Goal: Task Accomplishment & Management: Use online tool/utility

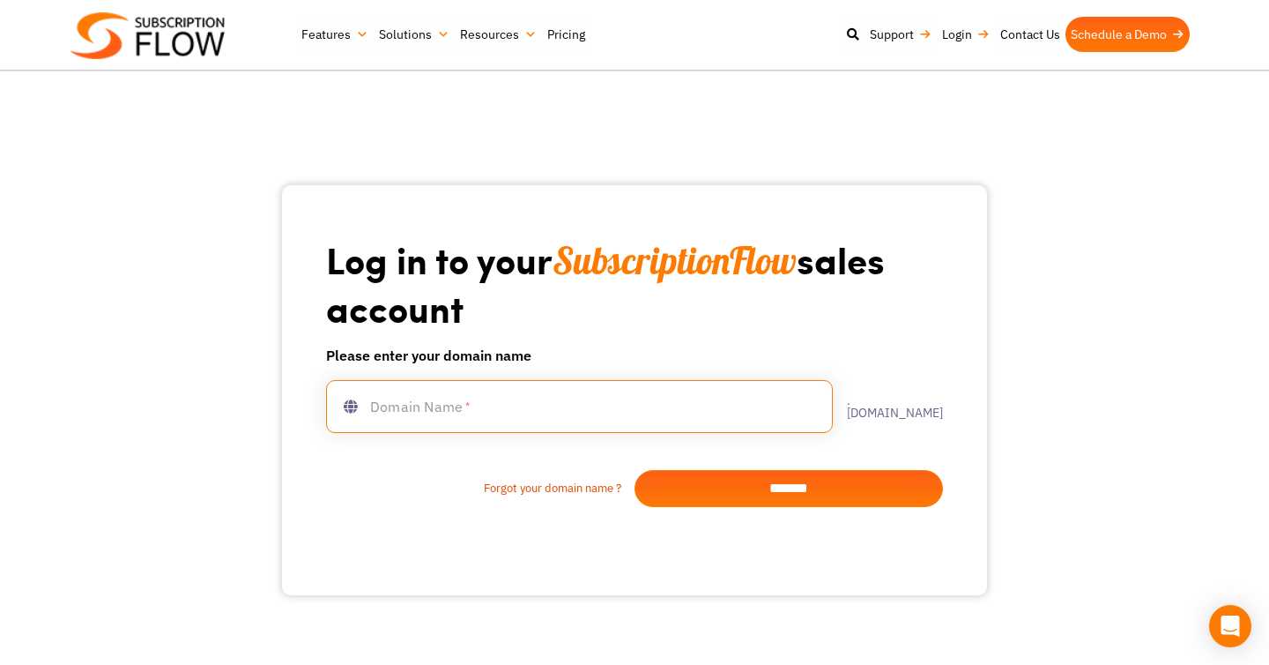
click at [505, 415] on input "text" at bounding box center [579, 406] width 507 height 53
type input "**********"
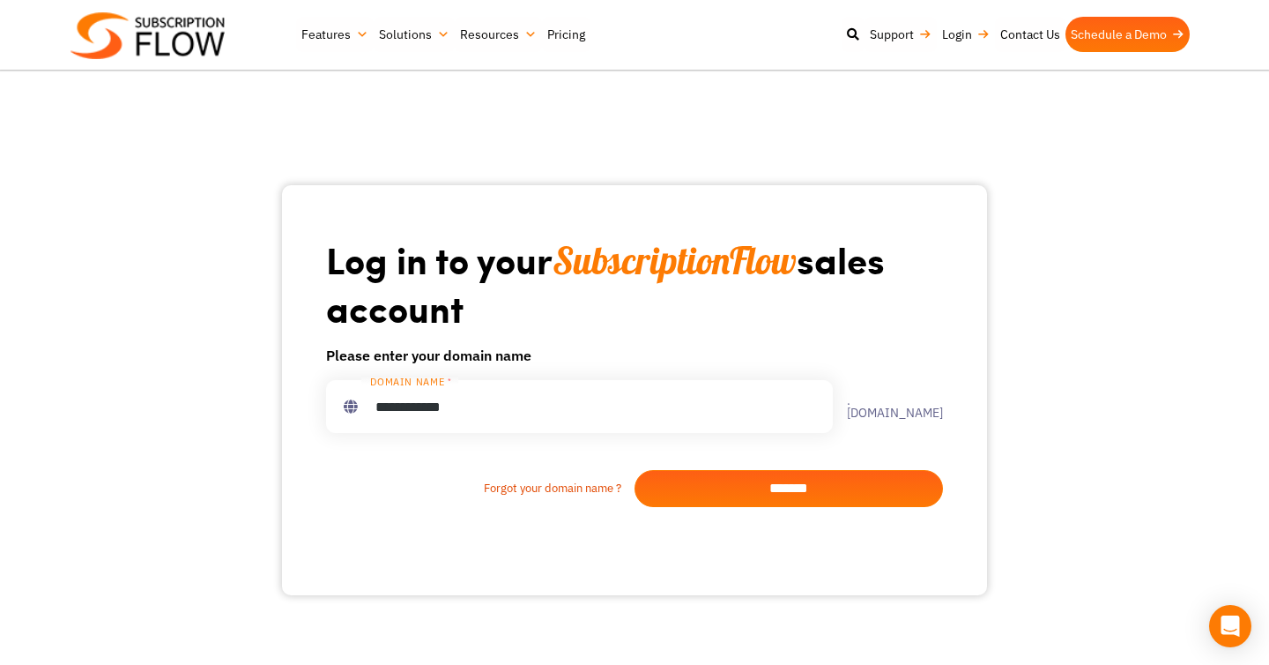
click at [733, 492] on input "*******" at bounding box center [789, 488] width 309 height 37
